Goal: Task Accomplishment & Management: Manage account settings

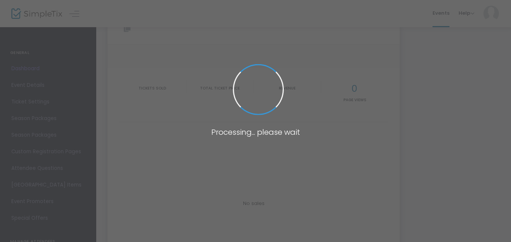
scroll to position [31, 0]
type input "[URL][DOMAIN_NAME]"
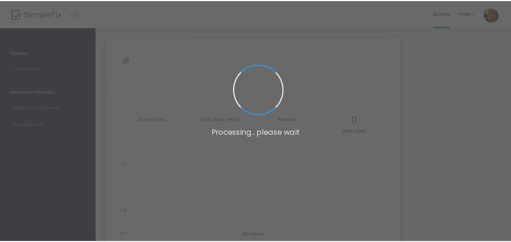
scroll to position [31, 0]
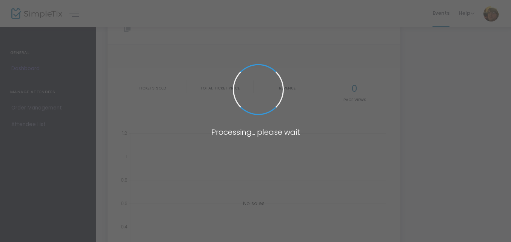
type input "[URL][DOMAIN_NAME]"
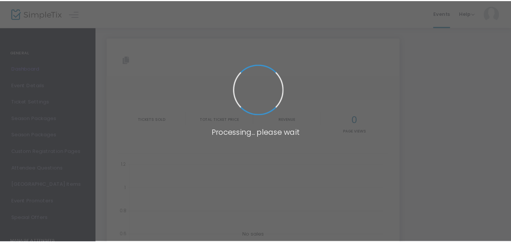
scroll to position [31, 0]
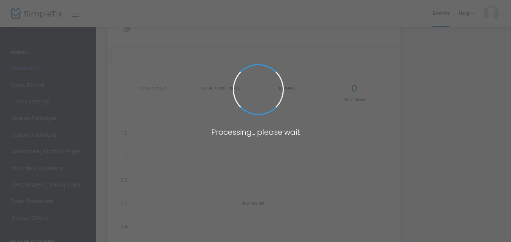
type input "[URL][DOMAIN_NAME]"
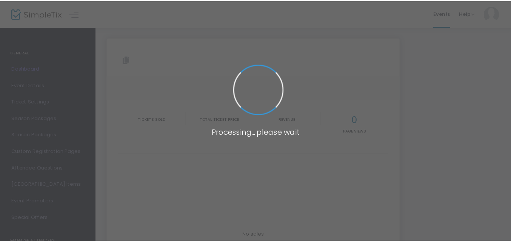
scroll to position [31, 0]
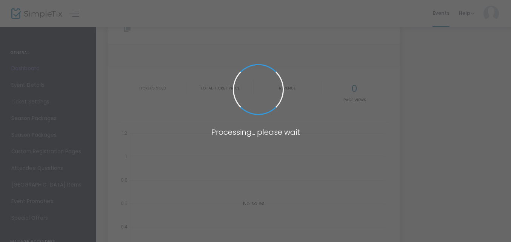
type input "[URL][DOMAIN_NAME]"
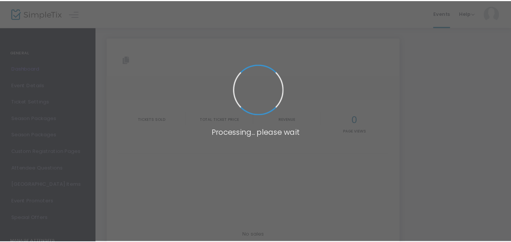
scroll to position [31, 0]
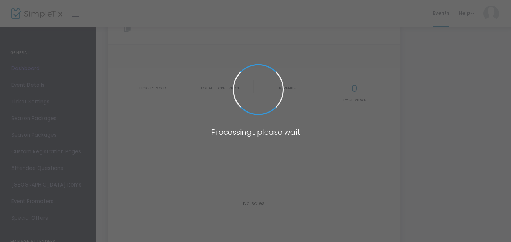
type input "[URL][DOMAIN_NAME]"
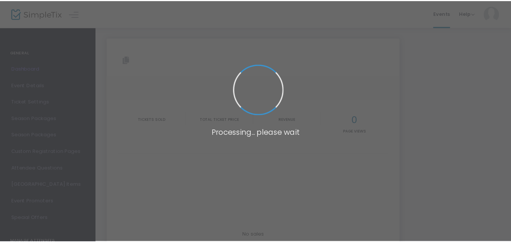
scroll to position [31, 0]
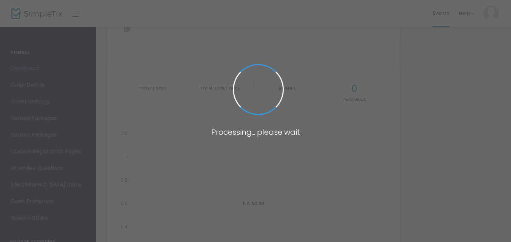
type input "[URL][DOMAIN_NAME]"
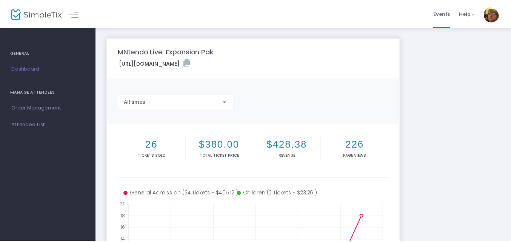
scroll to position [31, 0]
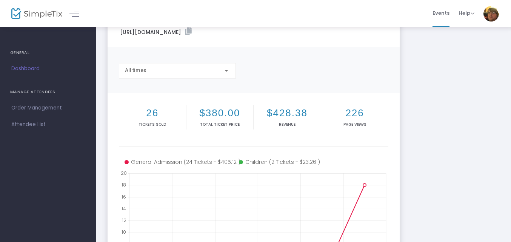
click at [376, 54] on m-panel-content "Copy All times" at bounding box center [253, 70] width 292 height 46
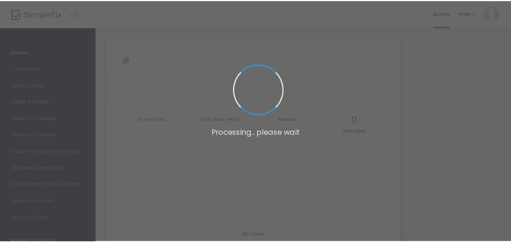
scroll to position [31, 0]
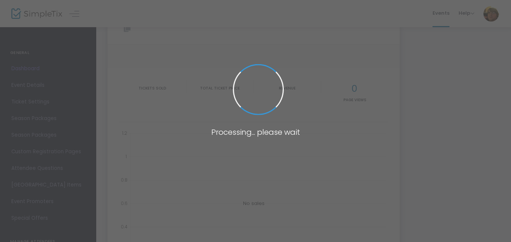
type input "[URL][DOMAIN_NAME]"
